Goal: Task Accomplishment & Management: Use online tool/utility

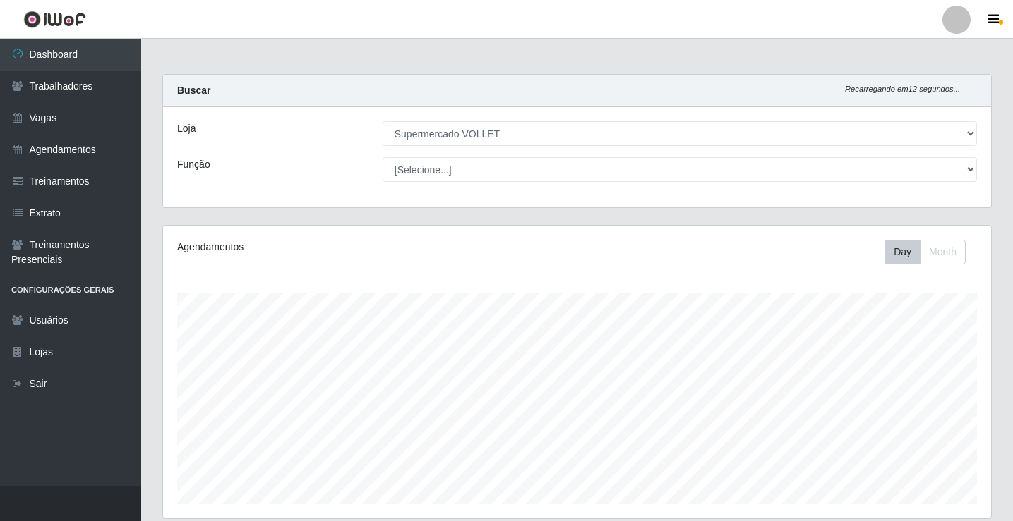
select select "72"
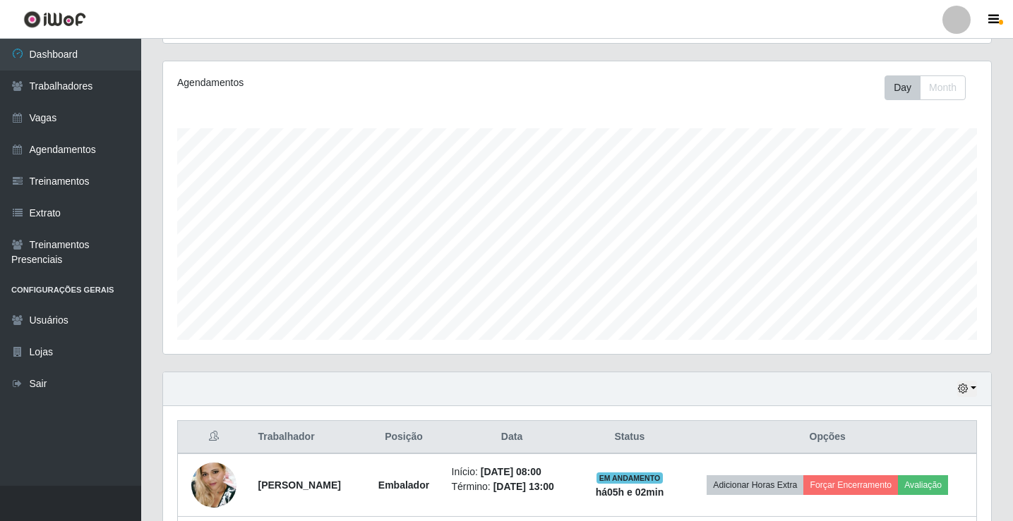
scroll to position [293, 828]
click at [1003, 502] on div "Carregando... Buscar Recarregando em 2 segundos... Loja [Selecione...] Supermer…" at bounding box center [576, 292] width 871 height 765
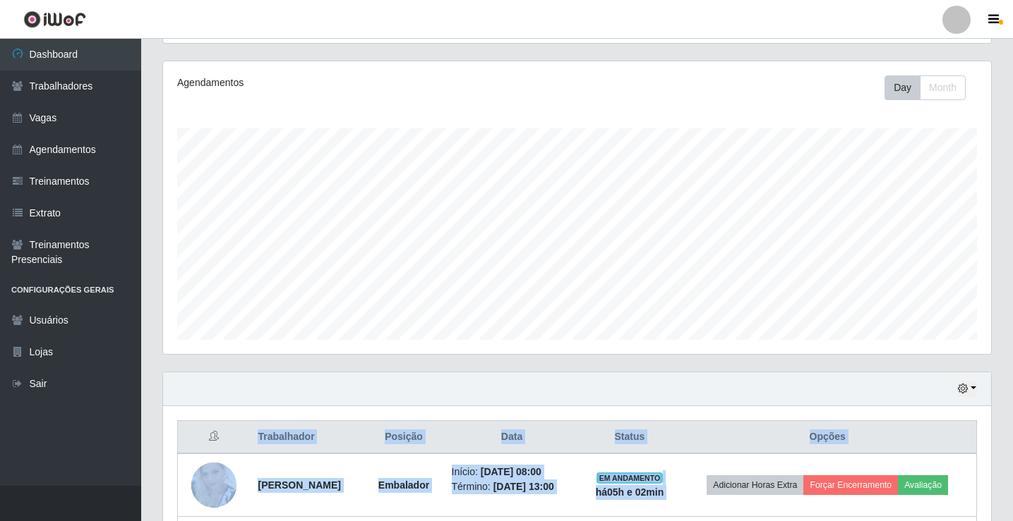
click at [1004, 502] on div "Carregando... Buscar Recarregando em 1 segundos... Loja [Selecione...] Supermer…" at bounding box center [576, 292] width 871 height 765
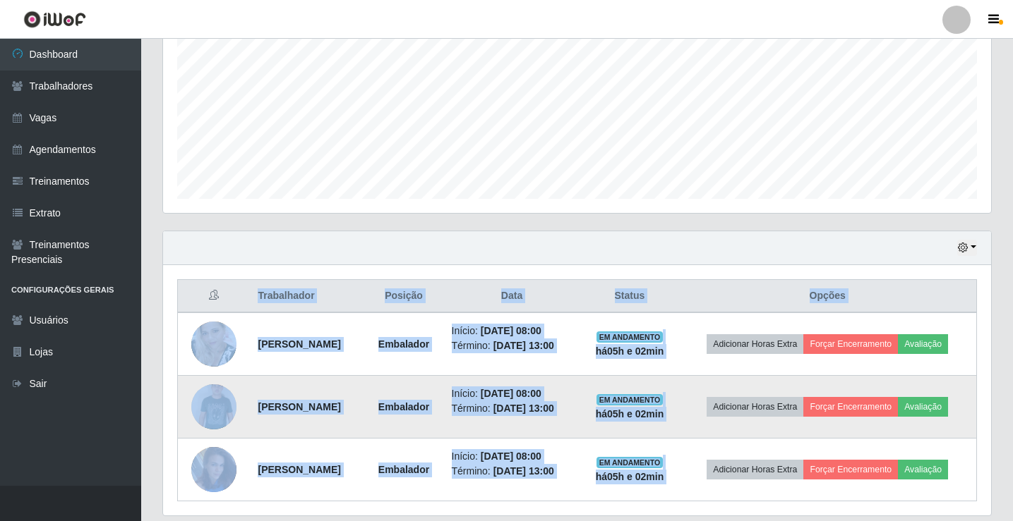
scroll to position [353, 0]
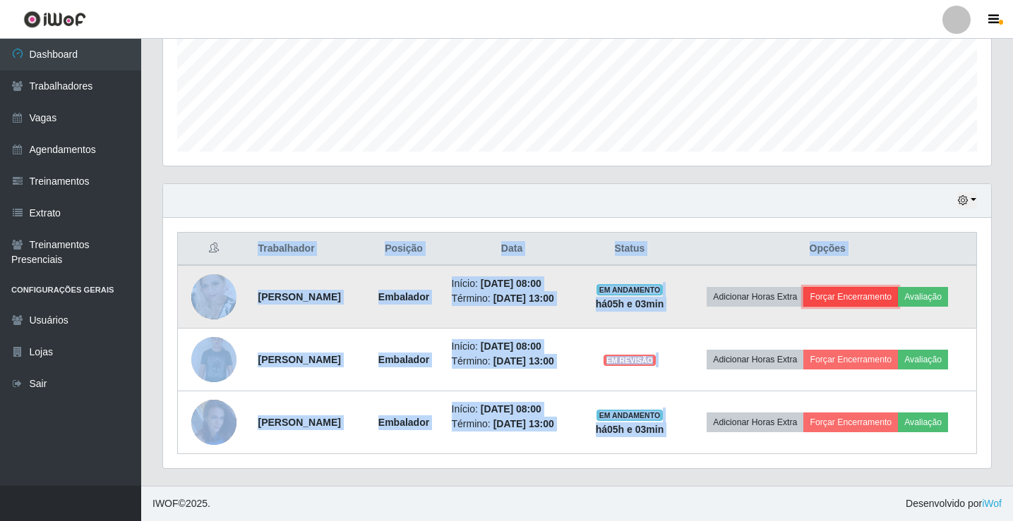
click at [871, 297] on button "Forçar Encerramento" at bounding box center [850, 297] width 95 height 20
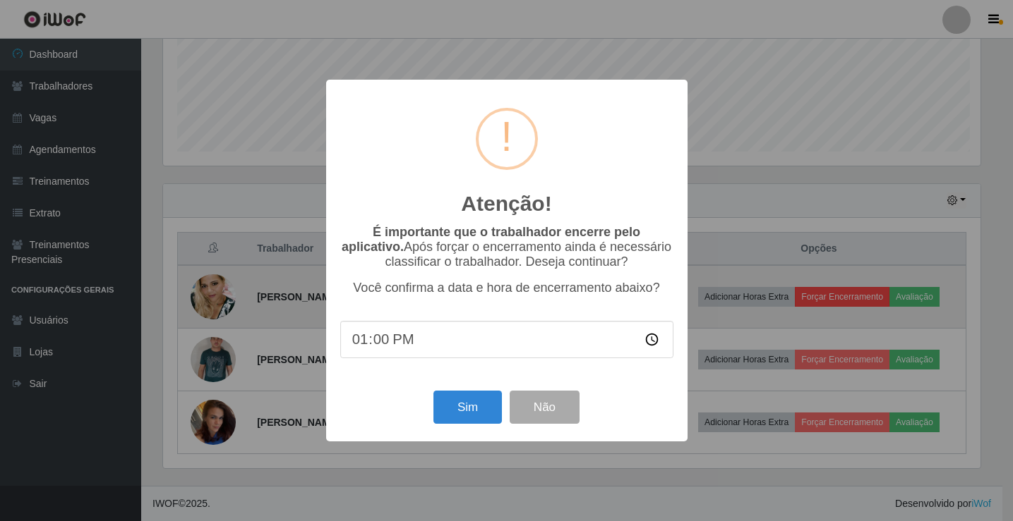
scroll to position [293, 821]
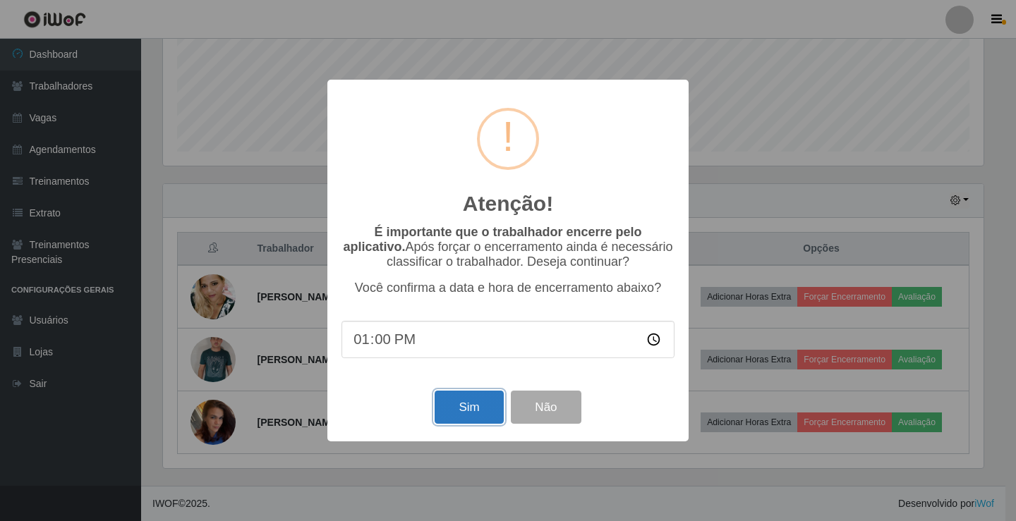
click at [463, 409] on button "Sim" at bounding box center [469, 407] width 68 height 33
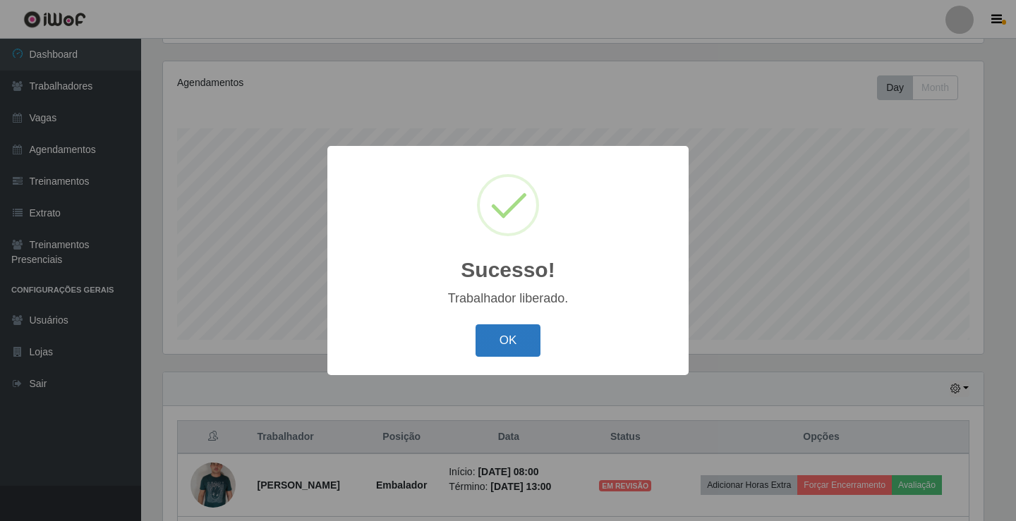
click at [524, 354] on button "OK" at bounding box center [509, 341] width 66 height 33
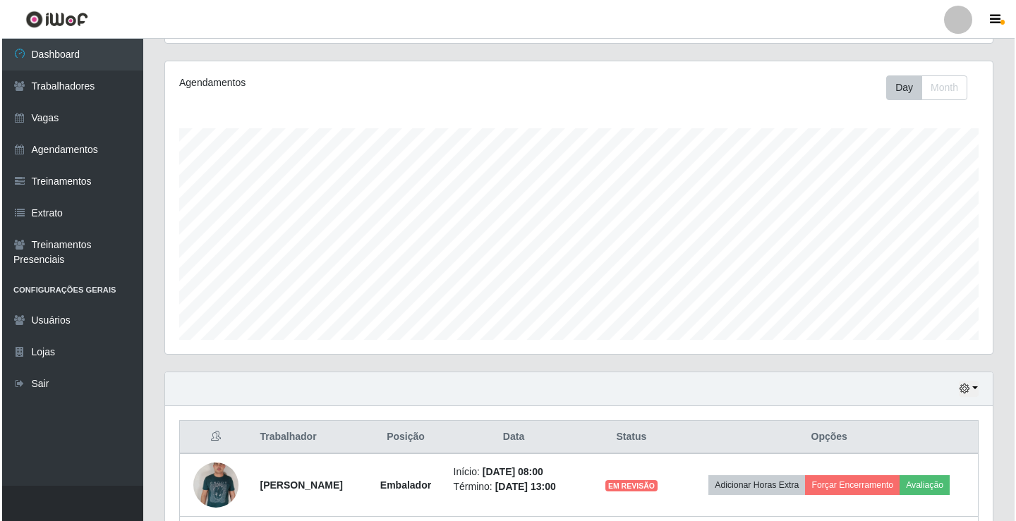
scroll to position [290, 0]
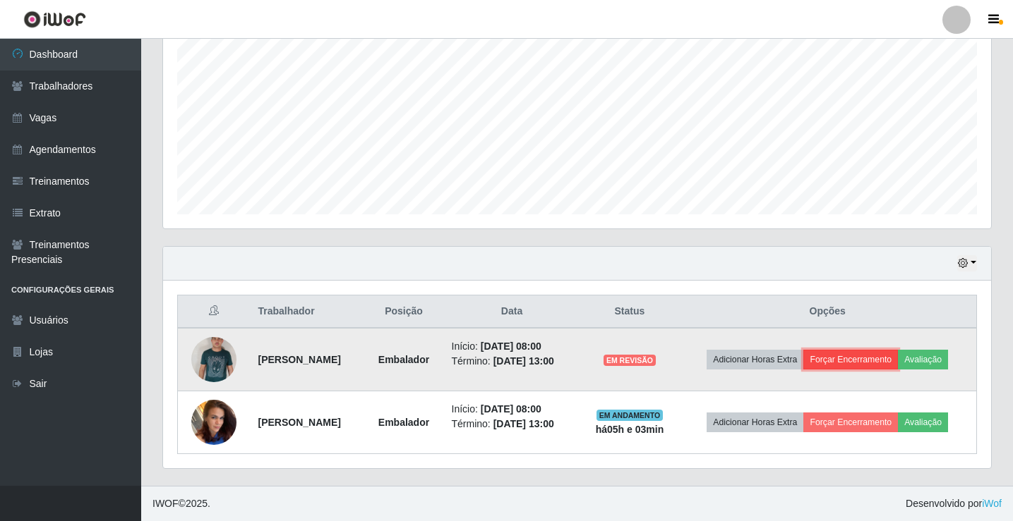
click at [849, 357] on button "Forçar Encerramento" at bounding box center [850, 360] width 95 height 20
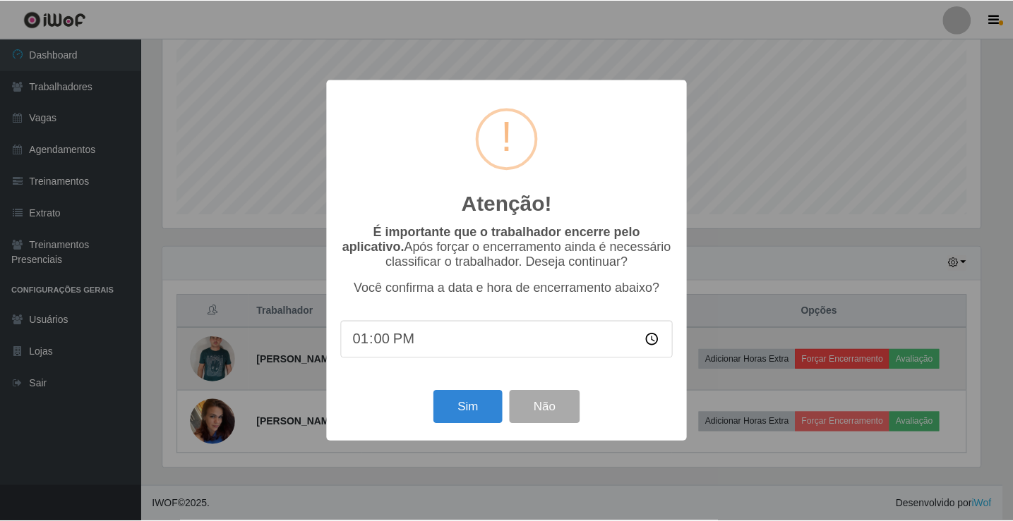
scroll to position [293, 821]
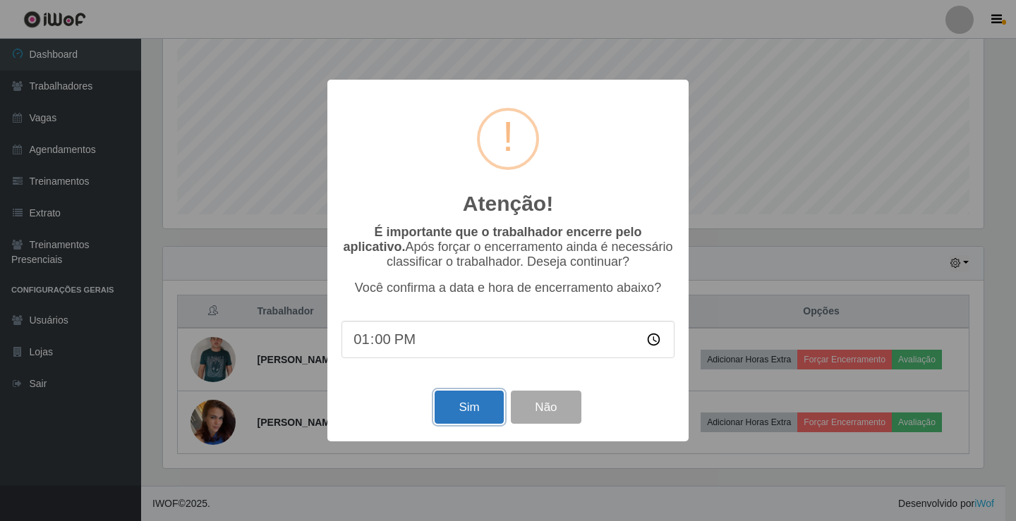
click at [488, 414] on button "Sim" at bounding box center [469, 407] width 68 height 33
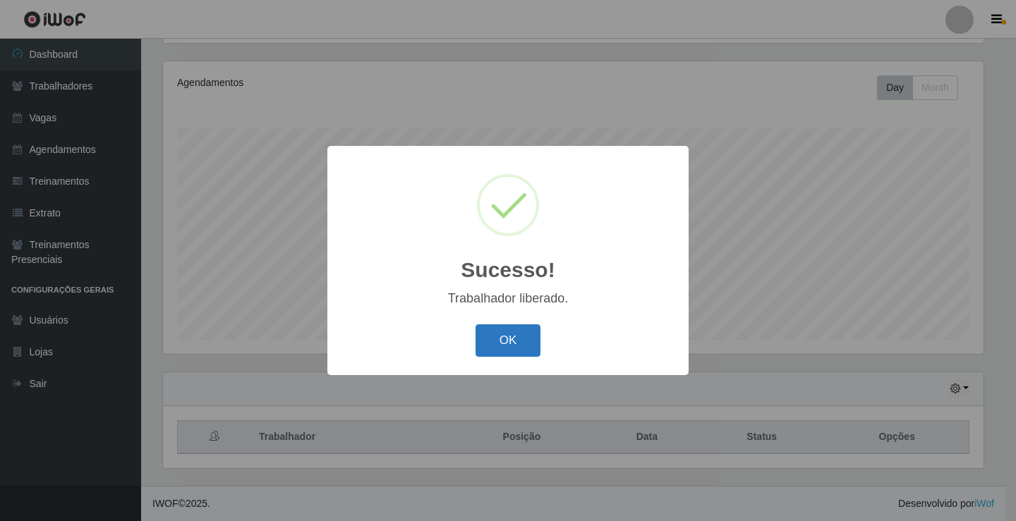
click at [533, 354] on button "OK" at bounding box center [509, 341] width 66 height 33
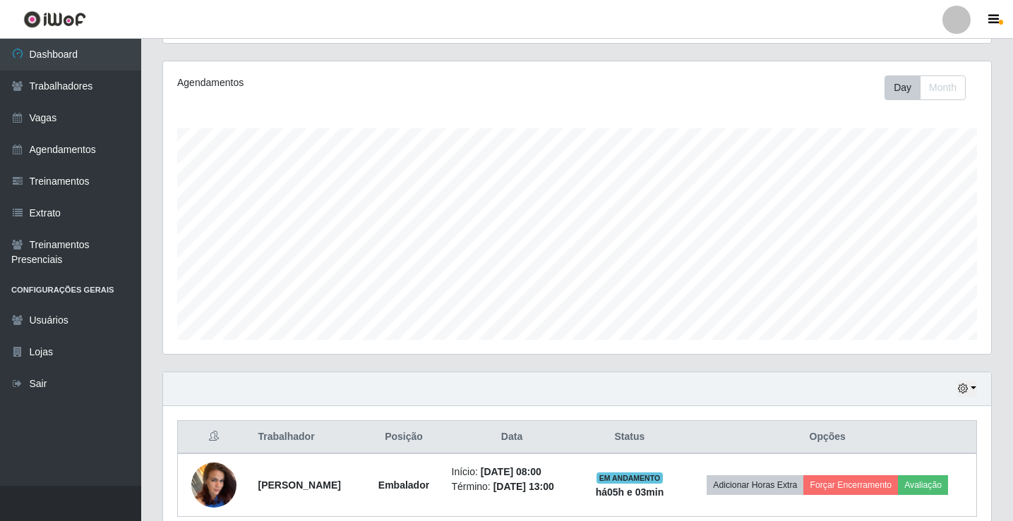
scroll to position [227, 0]
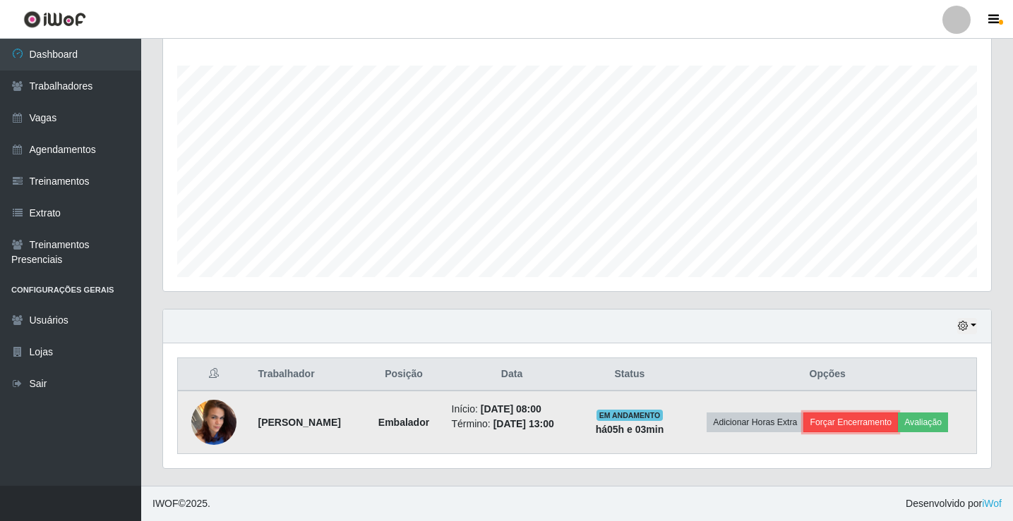
click at [855, 425] on button "Forçar Encerramento" at bounding box center [850, 423] width 95 height 20
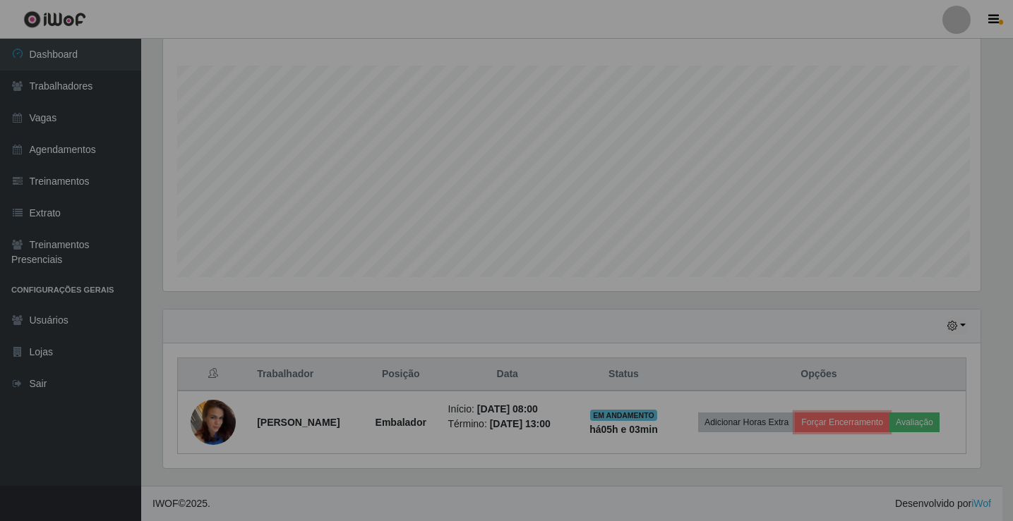
scroll to position [293, 828]
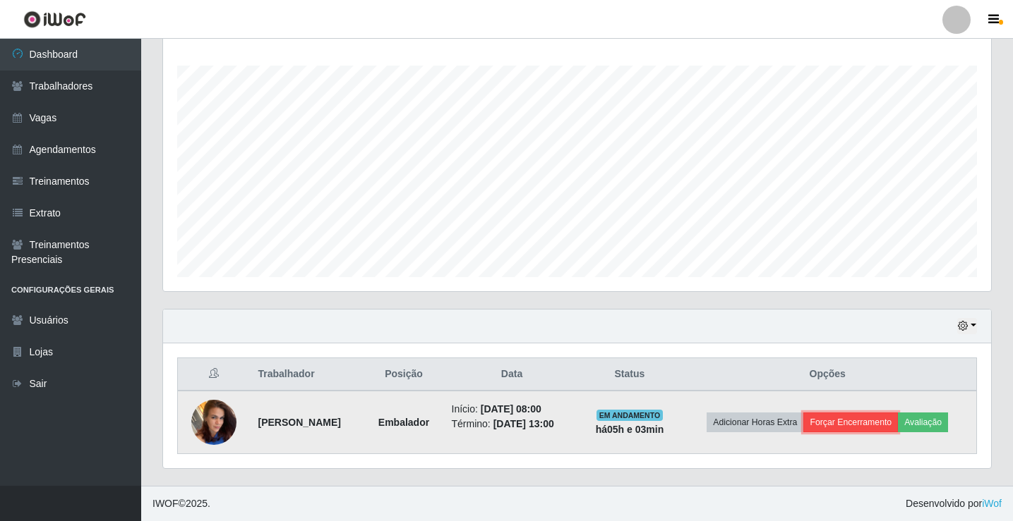
click at [864, 427] on button "Forçar Encerramento" at bounding box center [850, 423] width 95 height 20
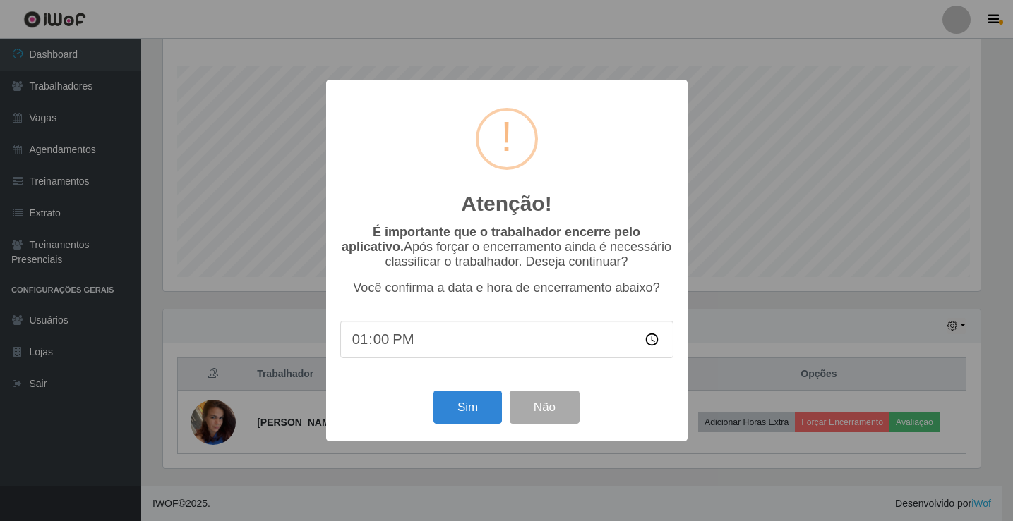
scroll to position [293, 821]
click at [477, 404] on button "Sim" at bounding box center [469, 407] width 68 height 33
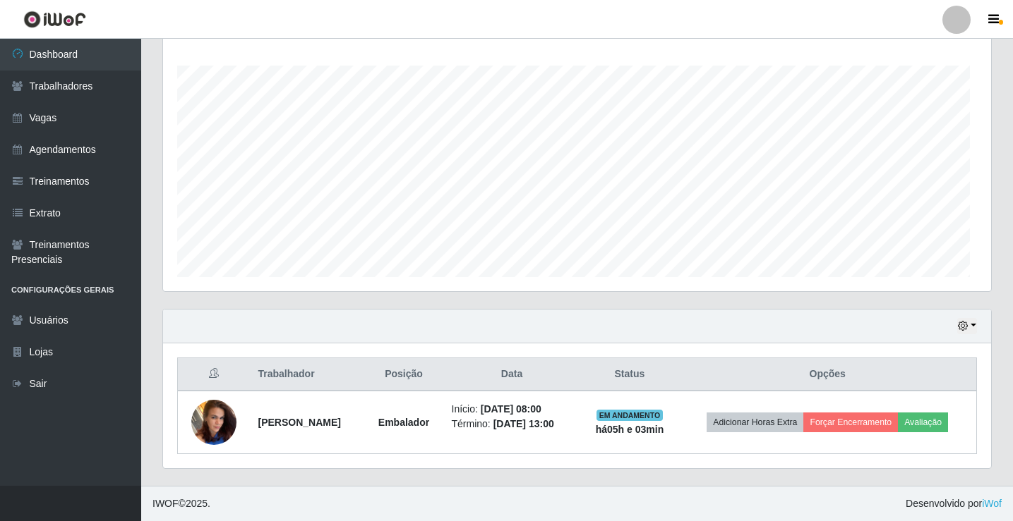
scroll to position [0, 0]
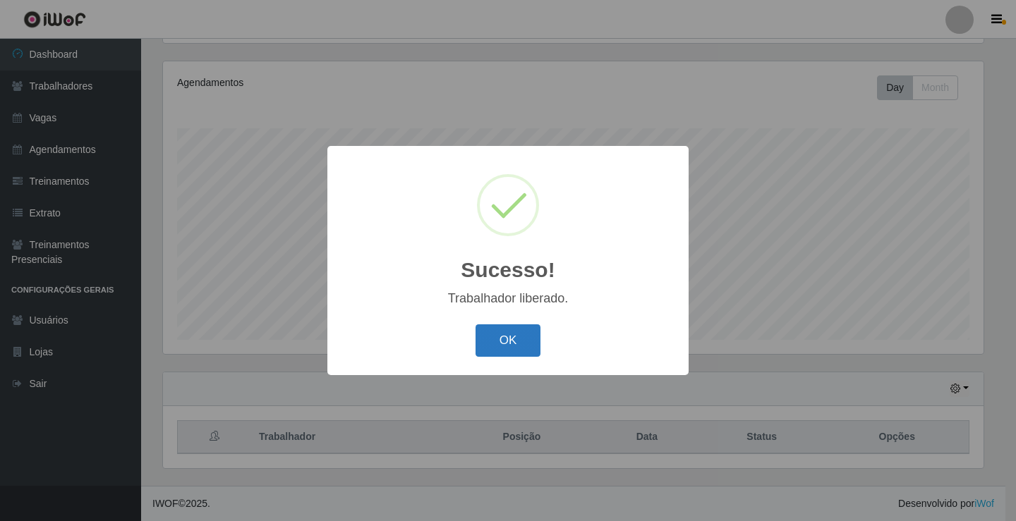
click at [495, 340] on button "OK" at bounding box center [509, 341] width 66 height 33
